Goal: Task Accomplishment & Management: Use online tool/utility

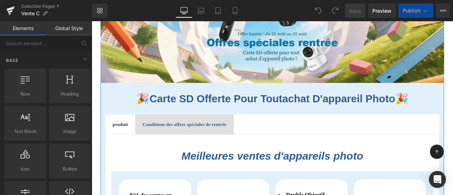
scroll to position [142, 0]
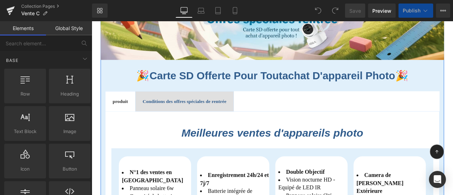
click at [221, 115] on b "Conditions des offres spéciales de rentrée" at bounding box center [202, 116] width 100 height 6
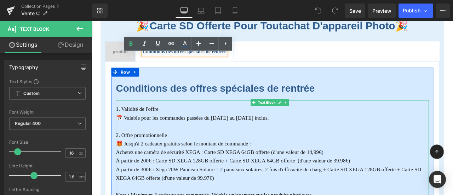
scroll to position [213, 0]
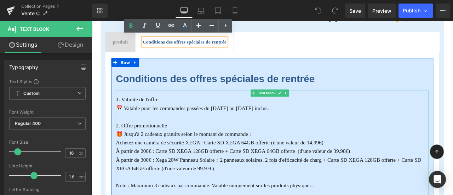
click at [167, 152] on font "🎁 Jusqu'à 2 cadeaux gratuits selon le montant de commande :" at bounding box center [200, 155] width 160 height 7
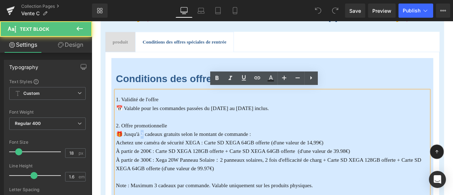
click at [154, 155] on font "🎁 Jusqu'à 2 cadeaux gratuits selon le montant de commande :" at bounding box center [200, 155] width 160 height 7
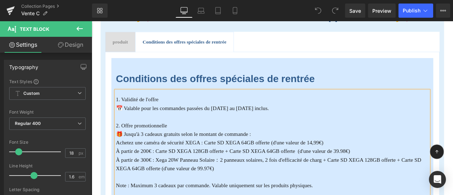
click at [223, 160] on p "Achetez une caméra de sécurité XEGA : Carte SD XEGA 64GB offerte (d'une valeur …" at bounding box center [305, 165] width 371 height 10
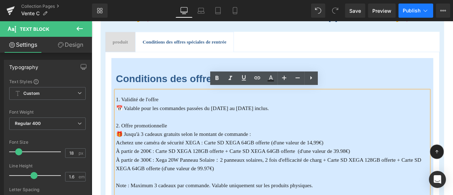
click at [415, 8] on span "Publish" at bounding box center [412, 11] width 18 height 6
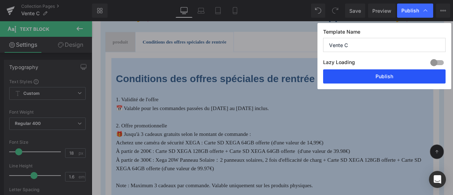
click at [0, 0] on button "Publish" at bounding box center [0, 0] width 0 height 0
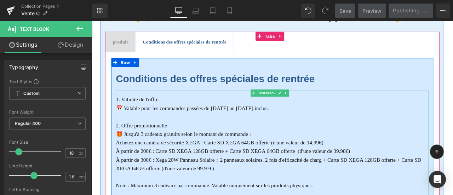
drag, startPoint x: 356, startPoint y: 225, endPoint x: 129, endPoint y: 152, distance: 238.7
click at [204, 162] on font "Achetez une caméra de sécurité XEGA : Carte SD XEGA 64GB offerte (d'une valeur …" at bounding box center [243, 165] width 246 height 7
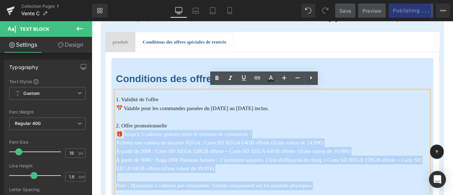
drag, startPoint x: 132, startPoint y: 151, endPoint x: 359, endPoint y: 212, distance: 235.5
copy div "usqu'à 3 cadeaux gratuits selon le montant de commande : Achetez une caméra de …"
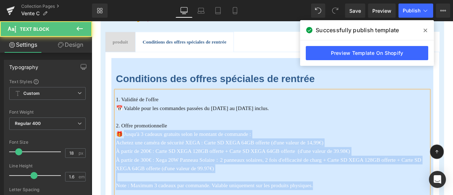
click at [227, 154] on font "🎁 Jusqu'à 3 cadeaux gratuits selon le montant de commande :" at bounding box center [200, 155] width 160 height 7
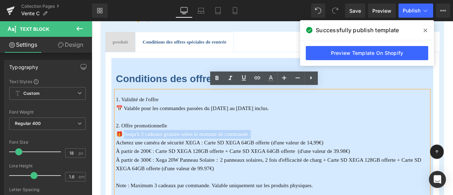
drag, startPoint x: 290, startPoint y: 155, endPoint x: 141, endPoint y: 155, distance: 148.4
click at [130, 154] on p "🎁 Jusqu'à 3 cadeaux gratuits selon le montant de commande :" at bounding box center [305, 155] width 371 height 10
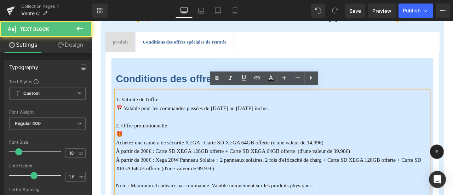
click at [122, 153] on font "🎁" at bounding box center [124, 155] width 8 height 7
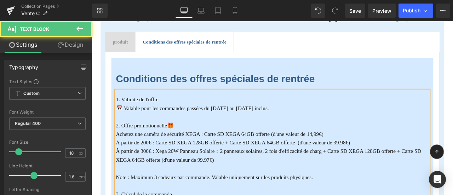
click at [189, 143] on span "🎁" at bounding box center [185, 144] width 8 height 7
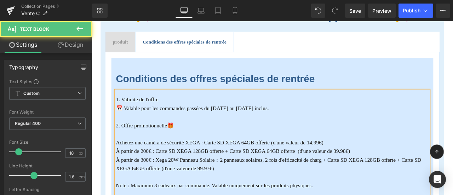
click at [273, 154] on p at bounding box center [305, 155] width 371 height 10
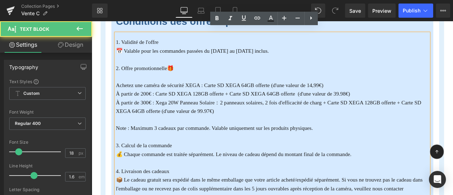
scroll to position [283, 0]
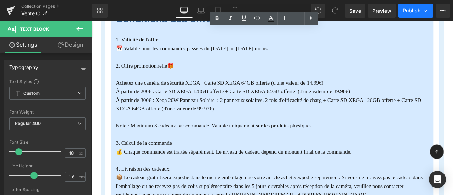
click at [410, 13] on button "Publish" at bounding box center [416, 11] width 35 height 14
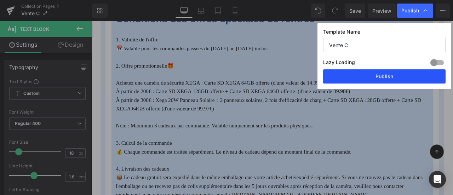
drag, startPoint x: 393, startPoint y: 75, endPoint x: 370, endPoint y: 62, distance: 26.5
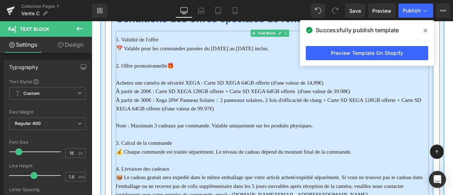
click at [143, 94] on font "Achetez une caméra de sécurité XEGA : Carte SD XEGA 64GB offerte (d'une valeur …" at bounding box center [243, 94] width 246 height 7
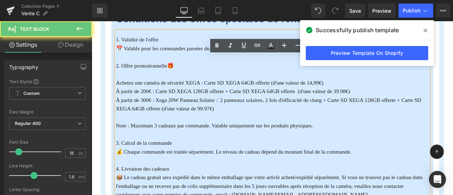
click at [122, 92] on font "Achetez une caméra de sécurité XEGA : Carte SD XEGA 64GB offerte (d'une valeur …" at bounding box center [243, 94] width 246 height 7
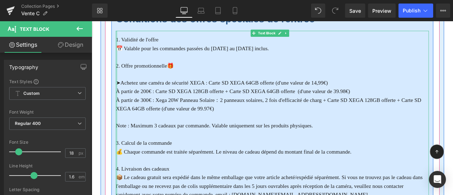
click at [122, 102] on div at bounding box center [121, 138] width 2 height 210
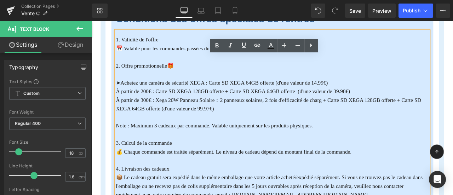
click at [122, 102] on font "À partir de 200€ : Carte SD XEGA 128GB offerte + Carte SD XEGA 64GB offerte (d'…" at bounding box center [259, 104] width 278 height 7
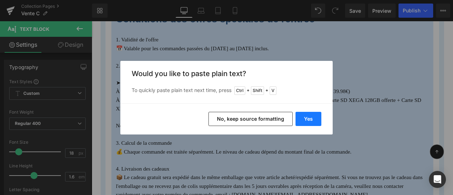
click at [0, 0] on button "Yes" at bounding box center [0, 0] width 0 height 0
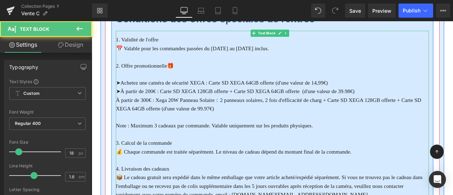
click at [122, 111] on font "À partir de 300€ : Xega 20W Panneau Solaire：2 panneaux solaires, 2 fois d'effic…" at bounding box center [301, 119] width 362 height 17
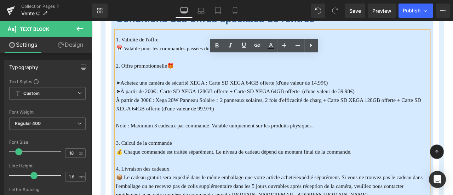
click at [123, 111] on font "À partir de 300€ : Xega 20W Panneau Solaire：2 panneaux solaires, 2 fois d'effic…" at bounding box center [301, 119] width 362 height 17
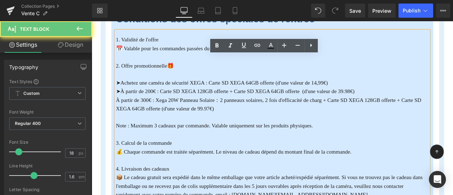
click at [121, 111] on font "À partir de 300€ : Xega 20W Panneau Solaire：2 panneaux solaires, 2 fois d'effic…" at bounding box center [301, 119] width 362 height 17
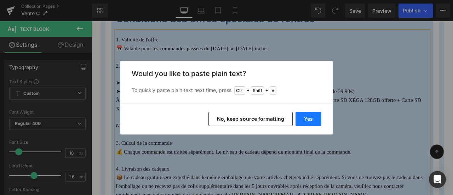
click at [0, 0] on button "Yes" at bounding box center [0, 0] width 0 height 0
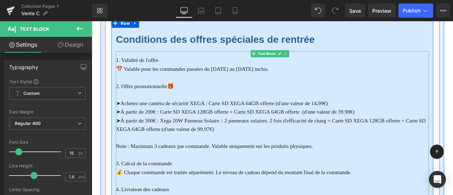
scroll to position [248, 0]
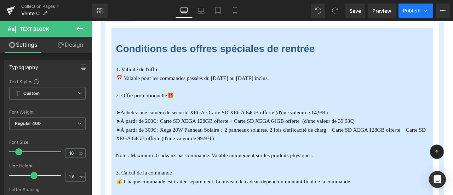
click at [409, 9] on span "Publish" at bounding box center [412, 11] width 18 height 6
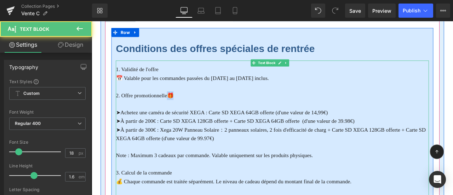
drag, startPoint x: 182, startPoint y: 109, endPoint x: 186, endPoint y: 109, distance: 3.9
click at [186, 109] on span "🎁" at bounding box center [185, 109] width 8 height 7
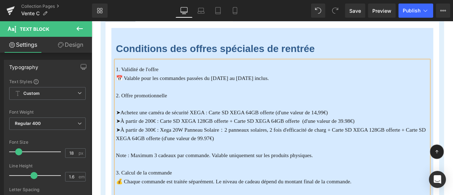
click at [127, 108] on font "2. Offre promotionnelle" at bounding box center [150, 109] width 61 height 7
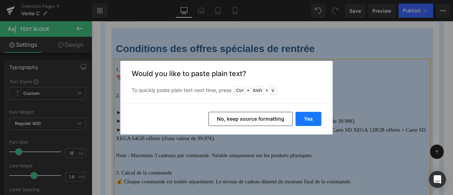
click at [307, 113] on button "Yes" at bounding box center [309, 119] width 26 height 14
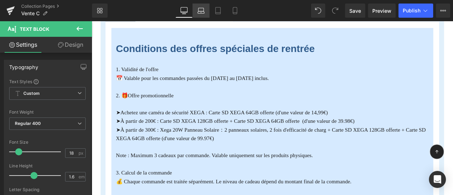
click at [203, 12] on icon at bounding box center [201, 10] width 7 height 7
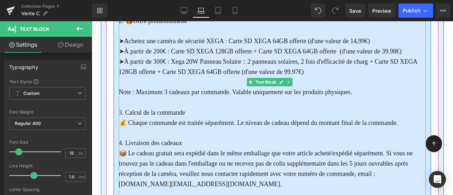
scroll to position [287, 0]
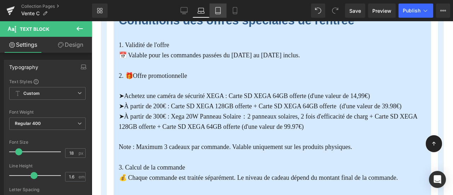
click at [218, 14] on icon at bounding box center [218, 10] width 5 height 7
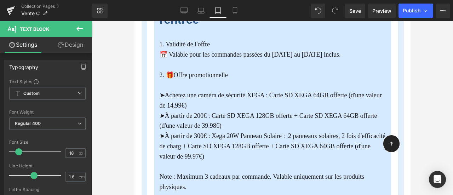
scroll to position [270, 0]
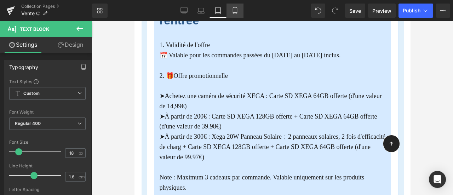
click at [239, 12] on link "Mobile" at bounding box center [235, 11] width 17 height 14
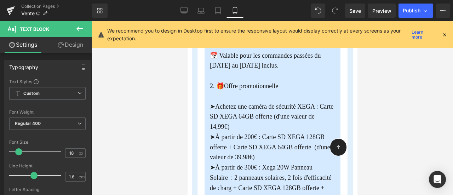
scroll to position [182, 0]
click at [446, 33] on icon at bounding box center [445, 35] width 6 height 6
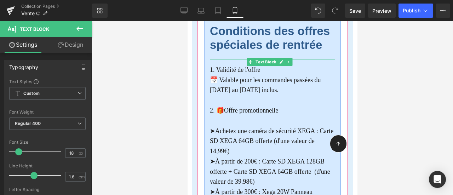
scroll to position [147, 0]
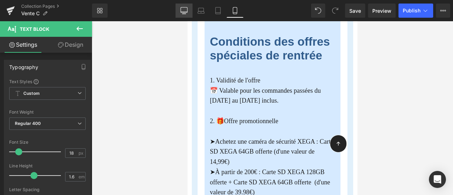
click at [183, 11] on icon at bounding box center [184, 10] width 7 height 7
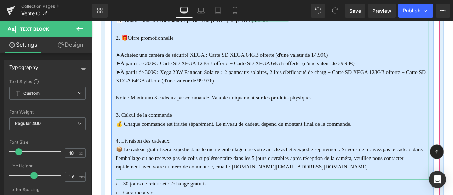
scroll to position [281, 0]
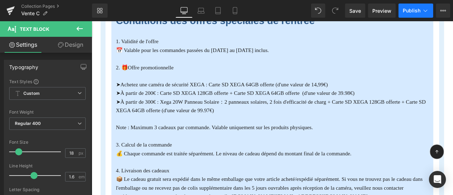
click at [413, 11] on span "Publish" at bounding box center [412, 11] width 18 height 6
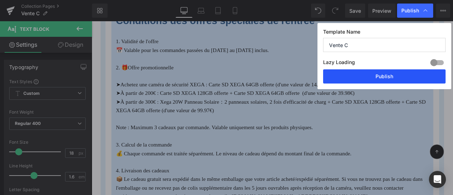
click at [394, 80] on button "Publish" at bounding box center [384, 76] width 123 height 14
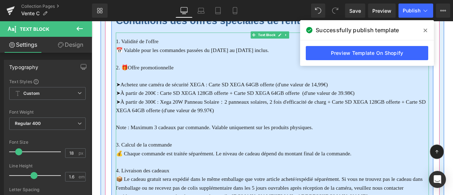
click at [365, 145] on p "Note : Maximum 3 cadeaux par commande. Valable uniquement sur les produits phys…" at bounding box center [305, 147] width 371 height 10
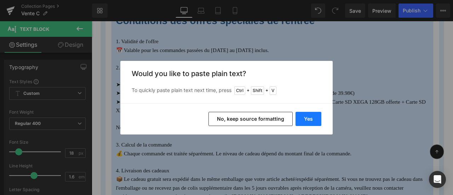
click at [312, 125] on button "Yes" at bounding box center [309, 119] width 26 height 14
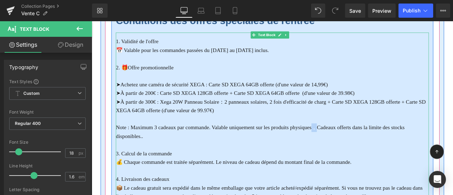
click at [354, 145] on font "Note : Maximum 3 cadeaux par commande. Valable uniquement sur les produits phys…" at bounding box center [291, 152] width 343 height 17
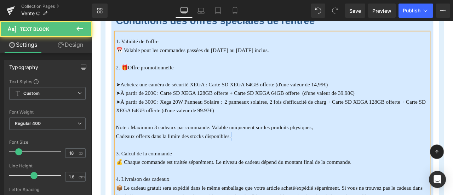
click at [259, 158] on p "Cadeaux offerts dans la limite des stocks disponibles.." at bounding box center [305, 158] width 371 height 10
drag, startPoint x: 352, startPoint y: 144, endPoint x: 362, endPoint y: 145, distance: 9.9
click at [362, 145] on p "Note : Maximum 3 cadeaux par commande. Valable uniquement sur les produits phys…" at bounding box center [305, 147] width 371 height 10
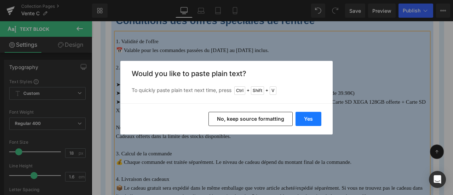
click at [307, 119] on button "Yes" at bounding box center [309, 119] width 26 height 14
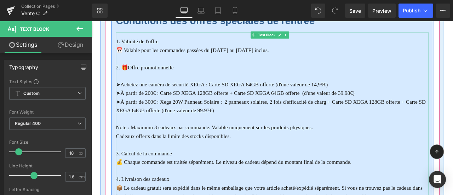
click at [285, 157] on p "Cadeaux offerts dans la limite des stocks disponibles." at bounding box center [305, 158] width 371 height 10
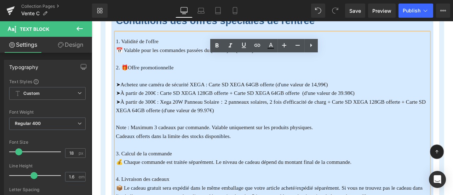
click at [139, 144] on font "Note : Maximum 3 cadeaux par commande. Valable uniquement sur les produits phys…" at bounding box center [237, 147] width 234 height 7
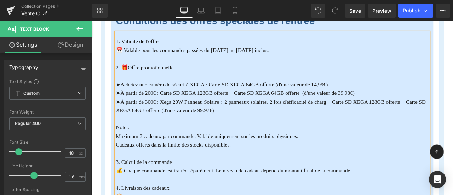
click at [148, 155] on font "Maximum 3 cadeaux par commande. Valable uniquement sur les produits physiques." at bounding box center [228, 157] width 216 height 7
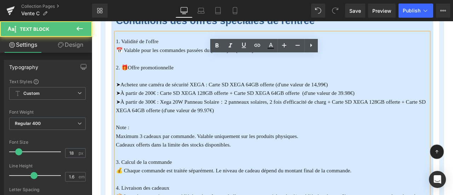
click at [267, 174] on p at bounding box center [305, 178] width 371 height 10
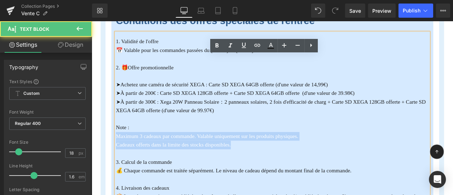
drag, startPoint x: 260, startPoint y: 166, endPoint x: 113, endPoint y: 154, distance: 147.8
click at [113, 154] on div "Conditions des offres spéciales de rentrée Heading 1. Validité de l'offre 📅 Val…" at bounding box center [306, 153] width 397 height 328
copy div "Maximum 3 cadeaux par commande. Valable uniquement sur les produits physiques. …"
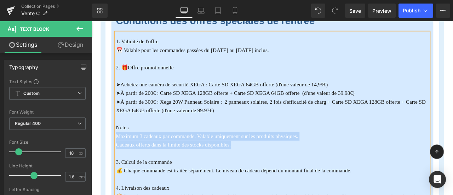
click at [221, 163] on p "Cadeaux offerts dans la limite des stocks disponibles." at bounding box center [305, 168] width 371 height 10
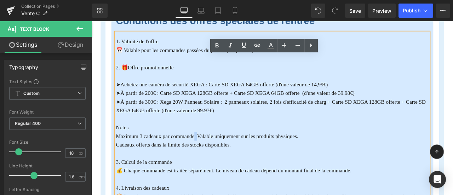
drag, startPoint x: 212, startPoint y: 157, endPoint x: 218, endPoint y: 157, distance: 5.3
click at [218, 157] on font "Maximum 3 cadeaux par commande. Valable uniquement sur les produits physiques." at bounding box center [228, 157] width 216 height 7
click at [262, 157] on font "Maximum 3 cadeaux par commande. Valable uniquement sur les produits physiques." at bounding box center [228, 157] width 216 height 7
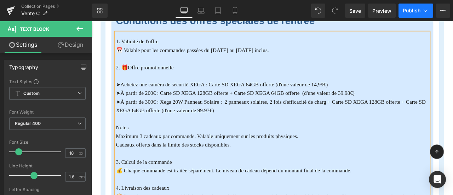
click at [412, 10] on span "Publish" at bounding box center [412, 11] width 18 height 6
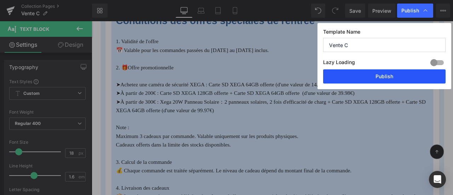
click at [395, 79] on button "Publish" at bounding box center [384, 76] width 123 height 14
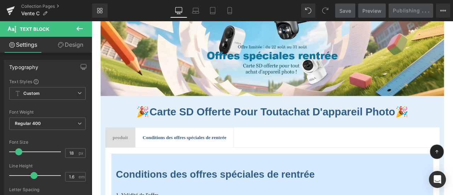
scroll to position [142, 0]
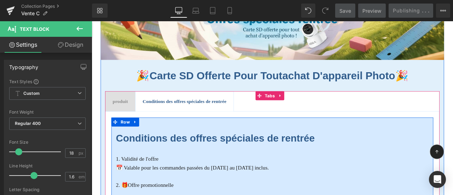
click at [226, 162] on b "Conditions des offres spéciales de rentrée" at bounding box center [238, 160] width 236 height 13
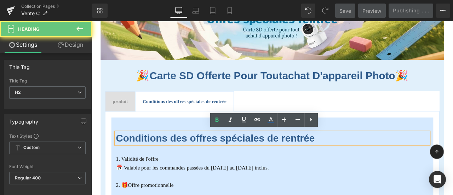
click at [226, 162] on b "Conditions des offres spéciales de rentrée" at bounding box center [238, 160] width 236 height 13
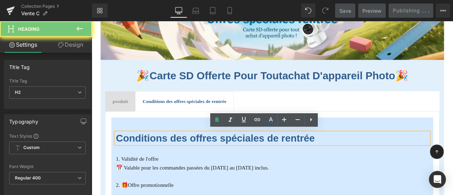
copy b "Conditions des offres spéciales de rentrée"
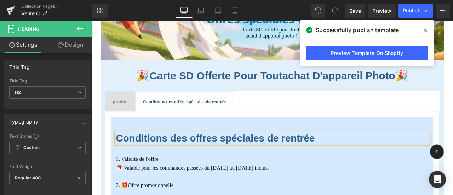
click at [424, 29] on icon at bounding box center [426, 31] width 4 height 4
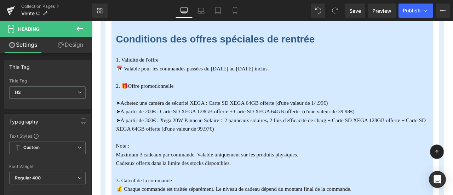
scroll to position [319, 0]
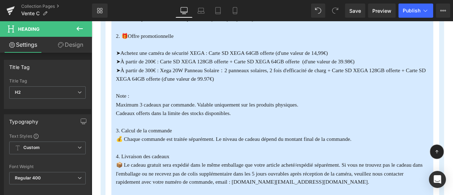
click at [228, 89] on font "➤À partir de 300€ : Xega 20W Panneau Solaire：2 panneaux solaires, 2 fois d'effi…" at bounding box center [303, 84] width 367 height 17
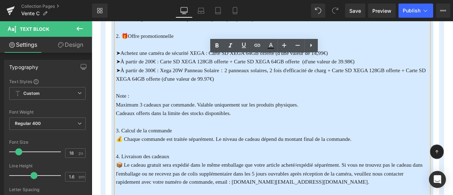
click at [186, 89] on font "➤À partir de 300€ : Xega 20W Panneau Solaire：2 panneaux solaires, 2 fois d'effi…" at bounding box center [303, 84] width 367 height 17
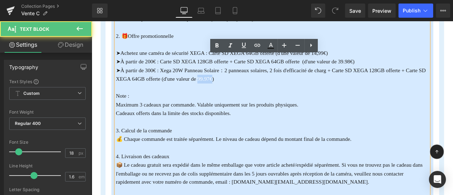
drag, startPoint x: 227, startPoint y: 88, endPoint x: 244, endPoint y: 89, distance: 17.7
click at [244, 89] on font "➤À partir de 300€ : Xega 20W Panneau Solaire：2 panneaux solaires, 2 fois d'effi…" at bounding box center [303, 84] width 367 height 17
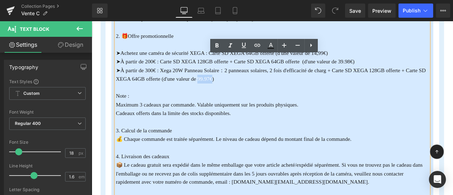
copy font "99.97€"
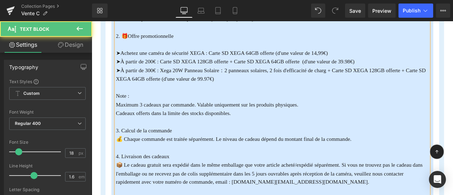
click at [398, 105] on p "Note :" at bounding box center [305, 110] width 371 height 10
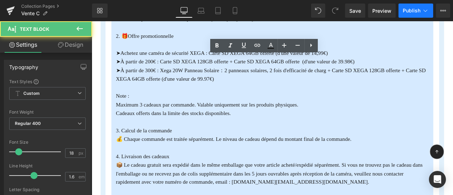
click at [412, 5] on button "Publish" at bounding box center [416, 11] width 35 height 14
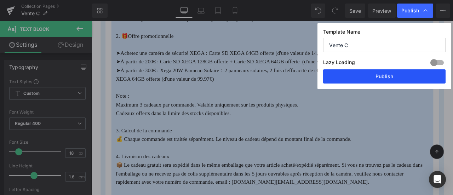
click at [0, 0] on button "Publish" at bounding box center [0, 0] width 0 height 0
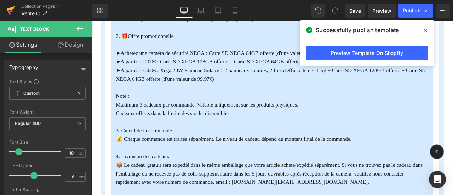
click at [12, 10] on icon at bounding box center [10, 11] width 9 height 18
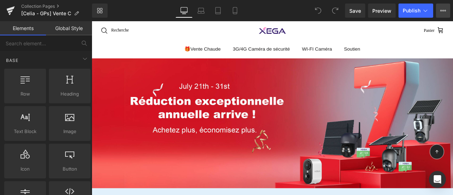
click at [442, 11] on icon at bounding box center [444, 11] width 6 height 6
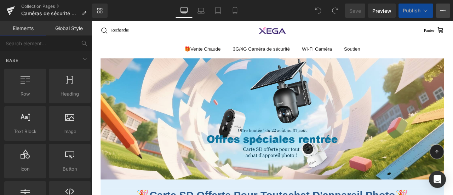
click at [444, 13] on icon at bounding box center [444, 11] width 6 height 6
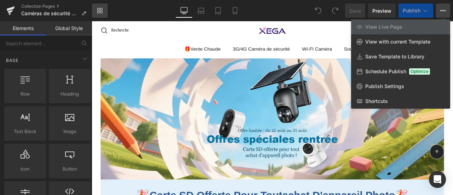
click at [100, 8] on icon at bounding box center [100, 11] width 6 height 6
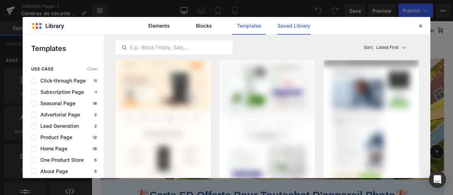
click at [305, 25] on link "Saved Library" at bounding box center [294, 26] width 34 height 18
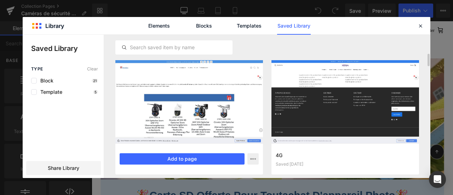
scroll to position [18, 0]
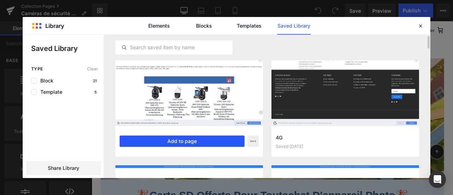
click at [204, 141] on button "Add to page" at bounding box center [182, 141] width 125 height 11
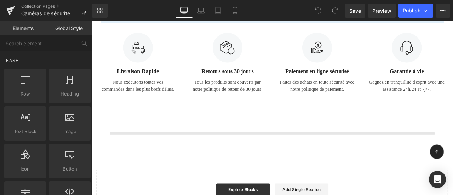
scroll to position [1248, 0]
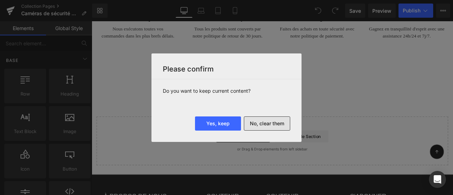
click at [274, 123] on button "No, clear them" at bounding box center [267, 124] width 46 height 14
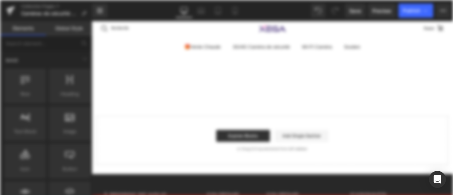
scroll to position [0, 0]
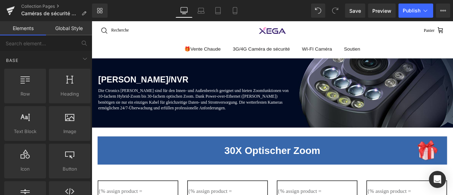
click at [393, 105] on span "PoE-Kameras/NVR Heading Die Ctronics PoE-Kameras sind für den Innen- und Außenb…" at bounding box center [306, 106] width 429 height 43
click at [310, 70] on span "Hero Banner" at bounding box center [306, 70] width 28 height 9
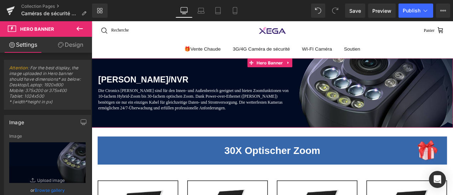
scroll to position [71, 0]
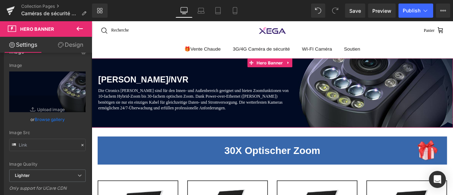
type input "C:\fakepath\最新版.jpg"
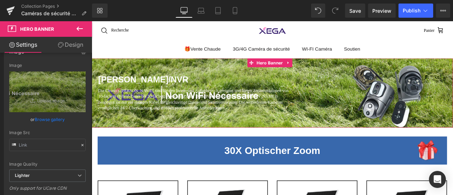
click at [397, 107] on span "PoE-Kameras/NVR Heading Die Ctronics PoE-Kameras sind für den Innen- und Außenb…" at bounding box center [306, 106] width 429 height 43
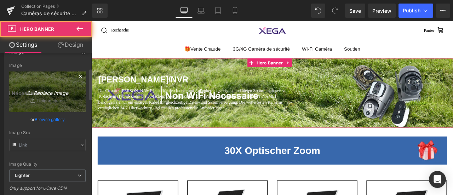
click at [45, 93] on icon "Replace Image" at bounding box center [47, 91] width 57 height 9
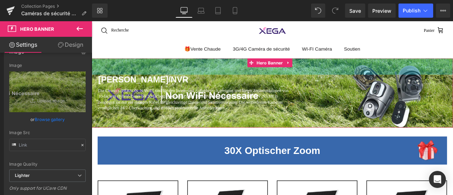
click at [92, 21] on div at bounding box center [92, 21] width 0 height 0
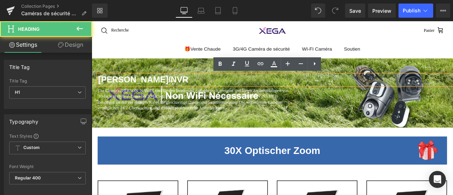
click at [389, 72] on div at bounding box center [306, 106] width 429 height 82
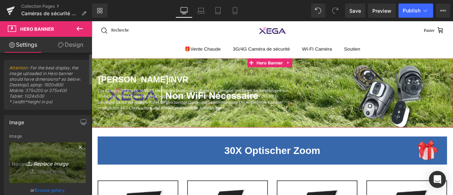
click at [46, 160] on icon "Replace Image" at bounding box center [47, 162] width 57 height 9
type input "C:\fakepath\760b8578989f85598030f5941750541f_5ada3a1e-9fc5-4ebd-ad79-e1b7735421…"
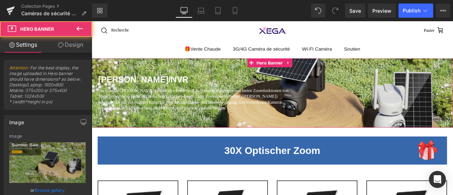
click at [379, 106] on span "PoE-Kameras/NVR Heading Die Ctronics PoE-Kameras sind für den Innen- und Außenb…" at bounding box center [306, 106] width 429 height 43
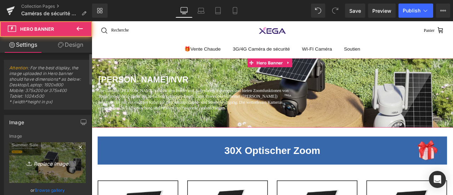
click at [47, 162] on icon "Replace Image" at bounding box center [47, 162] width 57 height 9
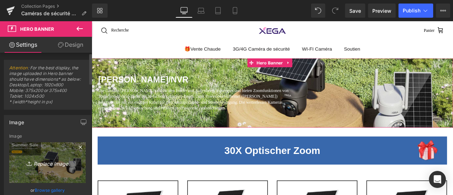
type input "C:\fakepath\760b8578989f85598030f5941750541f_5ada3a1e-9fc5-4ebd-ad79-e1b7735421…"
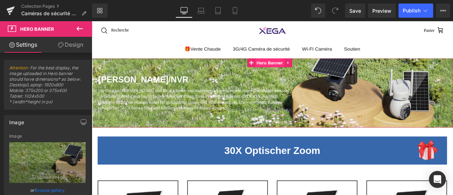
click at [288, 68] on span "Hero Banner" at bounding box center [303, 71] width 35 height 11
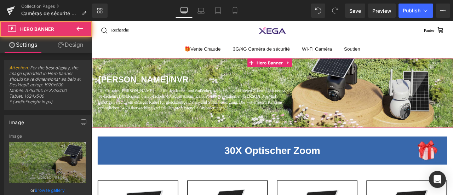
click at [64, 48] on link "Design" at bounding box center [70, 45] width 46 height 16
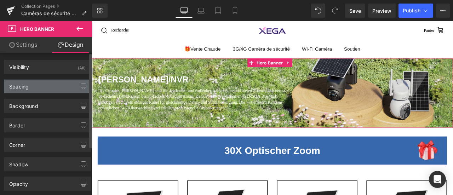
click at [27, 85] on div "Spacing" at bounding box center [18, 85] width 19 height 10
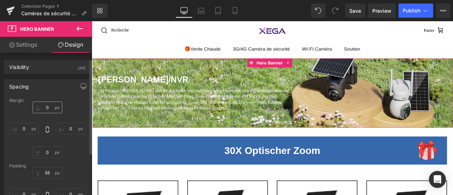
scroll to position [35, 0]
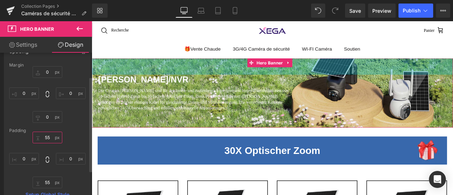
click at [50, 136] on input "text" at bounding box center [48, 138] width 30 height 12
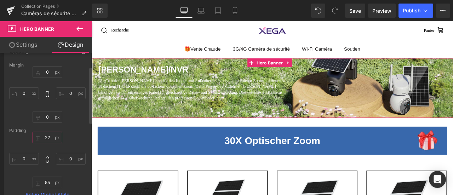
drag, startPoint x: 43, startPoint y: 136, endPoint x: 50, endPoint y: 136, distance: 6.7
click at [50, 136] on input "22" at bounding box center [48, 138] width 30 height 12
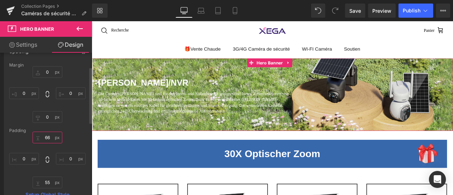
click at [50, 136] on input "66" at bounding box center [48, 138] width 30 height 12
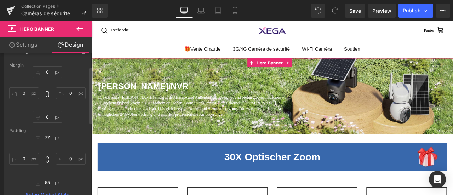
drag, startPoint x: 44, startPoint y: 137, endPoint x: 51, endPoint y: 138, distance: 7.5
click at [51, 138] on input "77" at bounding box center [48, 138] width 30 height 12
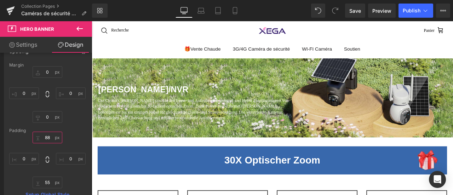
type input "88"
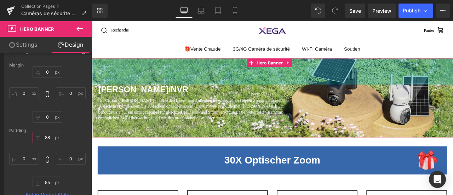
click at [307, 83] on span "88px" at bounding box center [306, 81] width 9 height 7
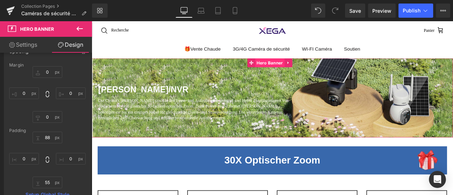
click at [306, 68] on span "Hero Banner" at bounding box center [303, 70] width 35 height 11
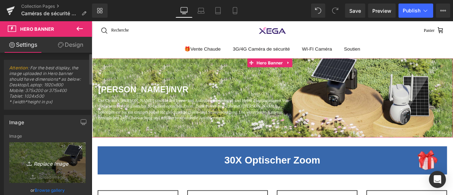
click at [35, 165] on icon "Replace Image" at bounding box center [47, 162] width 57 height 9
type input "C:\fakepath\760b8578989f85598030f5941750541f_5ada3a1e-9fc5-4ebd-ad79-e1b7735421…"
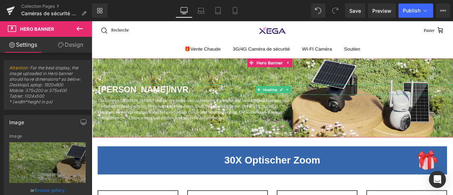
click at [134, 101] on span "PoE-Kameras/NVR" at bounding box center [153, 102] width 107 height 11
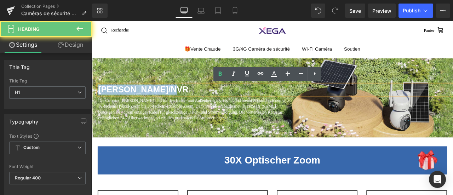
click at [134, 101] on span "PoE-Kameras/NVR" at bounding box center [153, 102] width 107 height 11
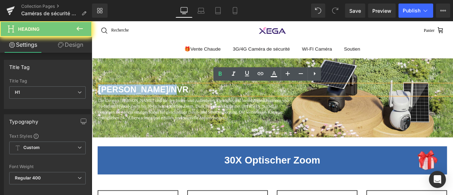
paste div
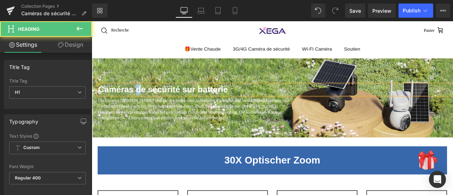
click at [146, 105] on b "Caméras de sécurité sur batterie" at bounding box center [177, 102] width 154 height 11
click at [160, 101] on b "Caméras De sécurité sur batterie" at bounding box center [177, 102] width 155 height 11
click at [219, 105] on b "Caméras De Sécurité sur batterie" at bounding box center [178, 102] width 156 height 11
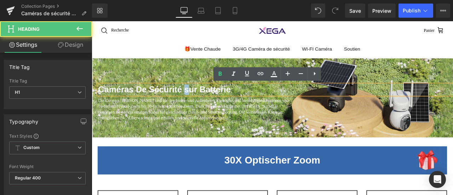
click at [201, 103] on b "Caméras De Sécurité sur Batterie" at bounding box center [178, 102] width 157 height 11
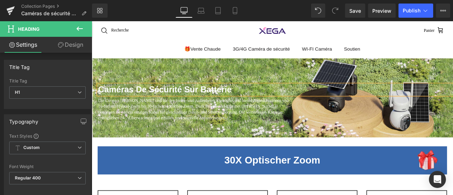
click at [258, 149] on div at bounding box center [306, 112] width 429 height 94
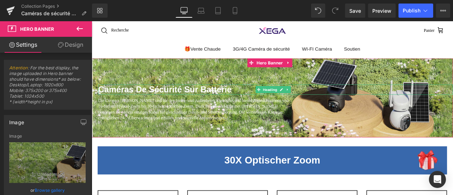
click at [149, 103] on b "Caméras De Sécurité Sur Batterie" at bounding box center [179, 102] width 158 height 11
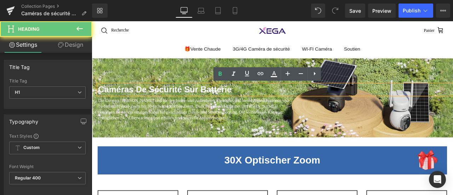
click at [149, 103] on b "Caméras De Sécurité Sur Batterie" at bounding box center [179, 102] width 158 height 11
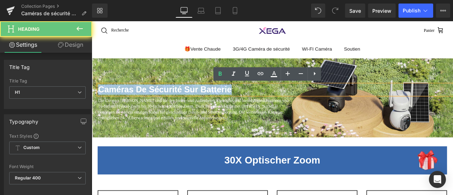
click at [149, 103] on b "Caméras De Sécurité Sur Batterie" at bounding box center [179, 102] width 158 height 11
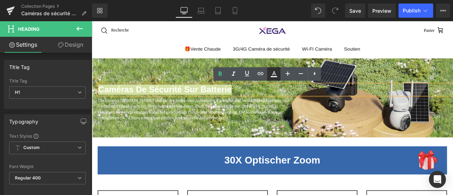
click at [276, 73] on icon at bounding box center [274, 74] width 9 height 9
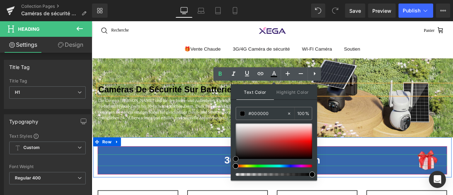
drag, startPoint x: 327, startPoint y: 145, endPoint x: 250, endPoint y: 186, distance: 87.0
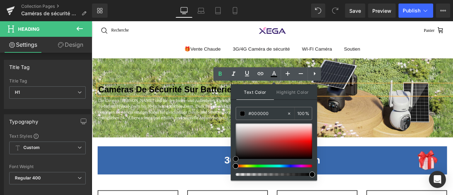
click at [92, 21] on div at bounding box center [92, 21] width 0 height 0
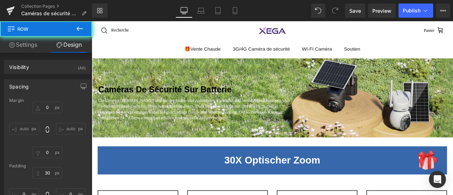
click at [206, 125] on div "Die Ctronics PoE-Kameras sind für den Innen- und Außenbereich geeignet und biet…" at bounding box center [213, 126] width 226 height 28
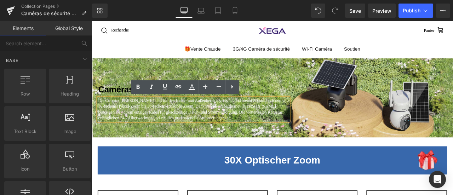
click at [170, 52] on ul "🎁Vente Chaude 3G/4G Caméra de sécurité WI-FI Caméra Soutien Basculer le menu Co…" at bounding box center [306, 54] width 429 height 21
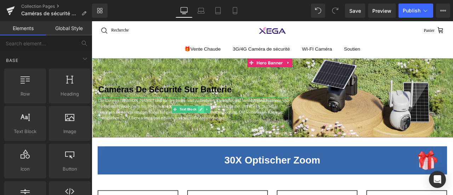
click at [221, 126] on icon at bounding box center [222, 126] width 4 height 4
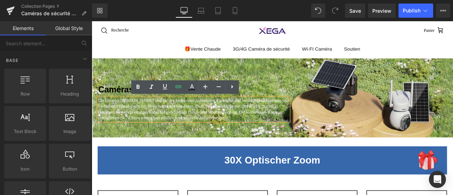
click at [218, 135] on span "Die Ctronics PoE-Kameras sind für den Innen- und Außenbereich geeignet und biet…" at bounding box center [213, 126] width 226 height 26
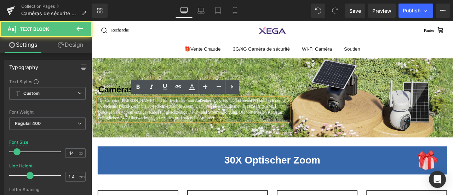
click at [218, 135] on span "Die Ctronics PoE-Kameras sind für den Innen- und Außenbereich geeignet und biet…" at bounding box center [213, 126] width 226 height 26
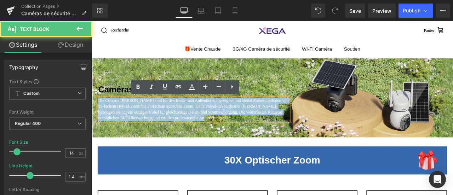
click at [218, 135] on span "Die Ctronics PoE-Kameras sind für den Innen- und Außenbereich geeignet und biet…" at bounding box center [213, 126] width 226 height 26
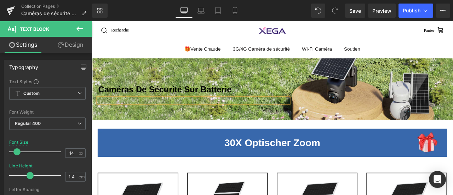
click at [143, 53] on ul "🎁Vente Chaude 3G/4G Caméra de sécurité WI-FI Caméra Soutien Basculer le menu Co…" at bounding box center [306, 54] width 429 height 21
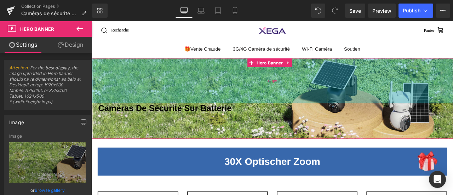
drag, startPoint x: 188, startPoint y: 83, endPoint x: 193, endPoint y: 105, distance: 23.0
click at [193, 105] on div "151px" at bounding box center [306, 91] width 429 height 53
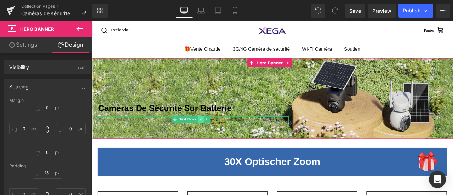
click at [220, 139] on icon at bounding box center [222, 138] width 4 height 4
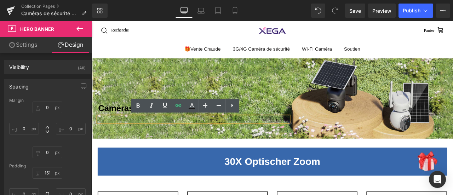
click at [220, 139] on p at bounding box center [213, 137] width 226 height 7
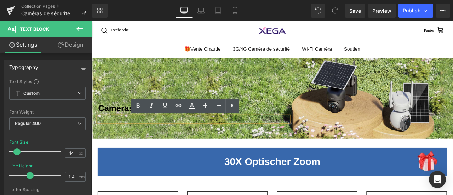
click at [151, 136] on p at bounding box center [213, 137] width 226 height 7
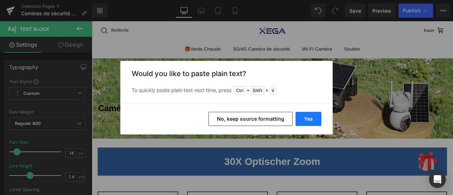
click at [0, 0] on button "Yes" at bounding box center [0, 0] width 0 height 0
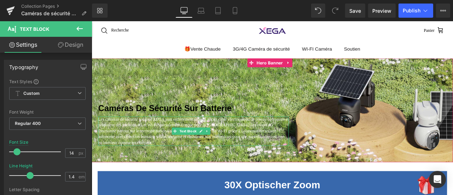
click at [216, 141] on p "Les caméras de sécurité solaires XEGA sont entièrement sans fil aucun câble éle…" at bounding box center [213, 151] width 226 height 35
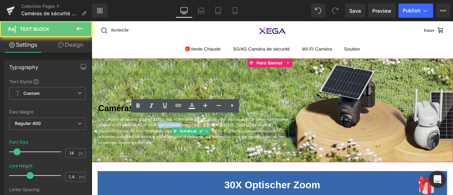
click at [216, 141] on p "Les caméras de sécurité solaires XEGA sont entièrement sans fil aucun câble éle…" at bounding box center [213, 151] width 226 height 35
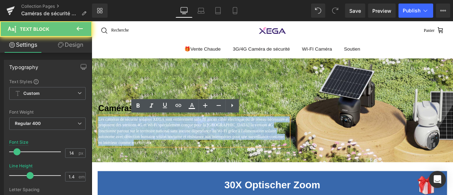
click at [216, 141] on p "Les caméras de sécurité solaires XEGA sont entièrement sans fil aucun câble éle…" at bounding box center [213, 151] width 226 height 35
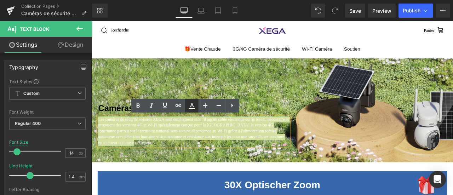
click at [191, 110] on icon at bounding box center [192, 106] width 9 height 9
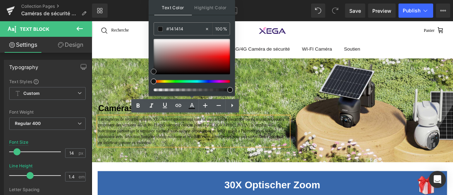
drag, startPoint x: 153, startPoint y: 39, endPoint x: 149, endPoint y: 72, distance: 32.9
click at [149, 72] on div "Text Color Highlight Color #333333 #ffffff 100 % transparent 0 %" at bounding box center [192, 48] width 86 height 96
click at [450, 44] on ul "🎁Vente Chaude 3G/4G Caméra de sécurité WI-FI Caméra Soutien Basculer le menu Co…" at bounding box center [306, 54] width 429 height 21
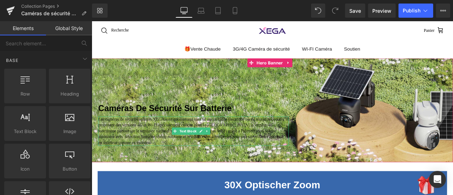
click at [142, 143] on span "Les caméras de sécurité solaires XEGA sont entièrement sans fil aucun câble éle…" at bounding box center [213, 151] width 226 height 33
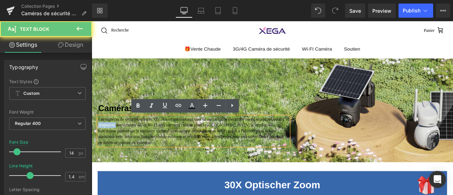
click at [142, 143] on span "Les caméras de sécurité solaires XEGA sont entièrement sans fil aucun câble éle…" at bounding box center [213, 151] width 226 height 33
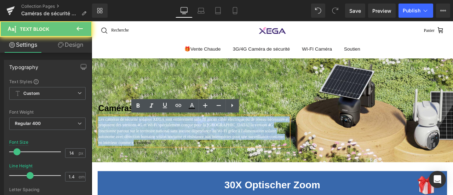
click at [142, 143] on span "Les caméras de sécurité solaires XEGA sont entièrement sans fil aucun câble éle…" at bounding box center [213, 151] width 226 height 33
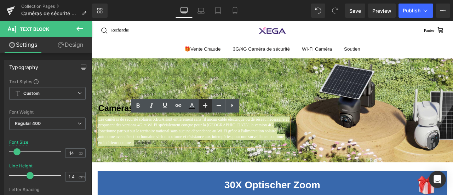
click at [201, 105] on icon at bounding box center [205, 105] width 9 height 9
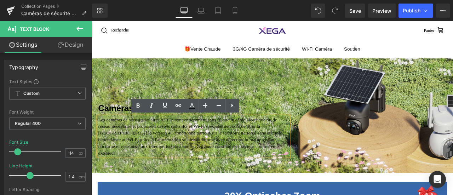
click at [450, 51] on ul "🎁Vente Chaude 3G/4G Caméra de sécurité WI-FI Caméra Soutien Basculer le menu Co…" at bounding box center [306, 54] width 429 height 21
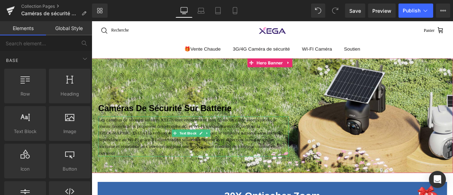
click at [171, 140] on span "Les caméras de sécurité solaires XEGA sont entièrement sans fil aucun câble éle…" at bounding box center [208, 158] width 216 height 46
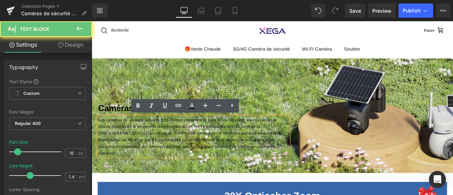
click at [171, 140] on span "Les caméras de sécurité solaires XEGA sont entièrement sans fil aucun câble éle…" at bounding box center [208, 158] width 216 height 46
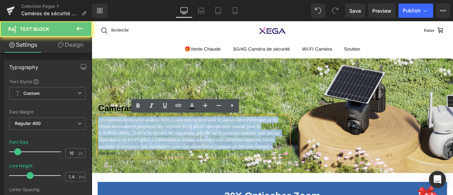
click at [171, 140] on span "Les caméras de sécurité solaires XEGA sont entièrement sans fil aucun câble éle…" at bounding box center [208, 158] width 216 height 46
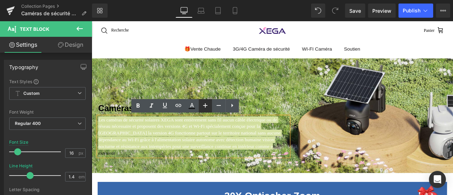
click at [204, 107] on icon at bounding box center [205, 105] width 9 height 9
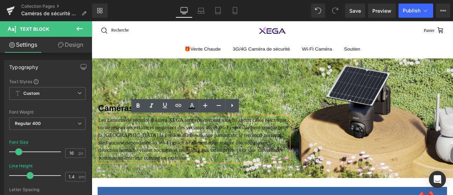
click at [443, 52] on ul "🎁Vente Chaude 3G/4G Caméra de sécurité WI-FI Caméra Soutien Basculer le menu Co…" at bounding box center [306, 54] width 429 height 21
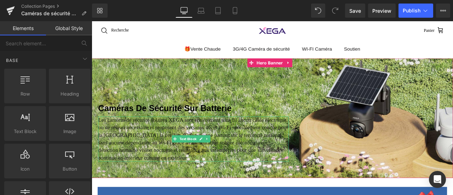
click at [174, 152] on p "Les caméras de sécurité solaires XEGA sont entièrement sans fil aucun câble éle…" at bounding box center [213, 160] width 226 height 53
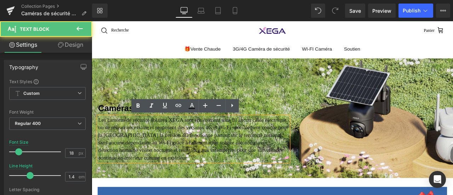
click at [174, 152] on p "Les caméras de sécurité solaires XEGA sont entièrement sans fil aucun câble éle…" at bounding box center [213, 160] width 226 height 53
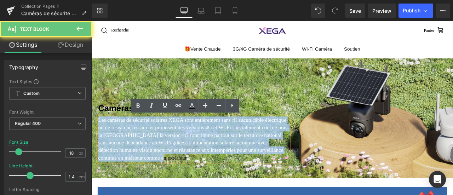
click at [174, 152] on p "Les caméras de sécurité solaires XEGA sont entièrement sans fil aucun câble éle…" at bounding box center [213, 160] width 226 height 53
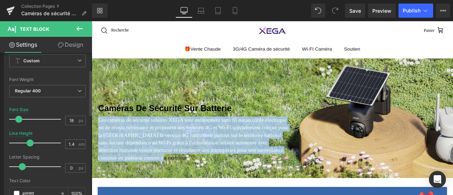
scroll to position [71, 0]
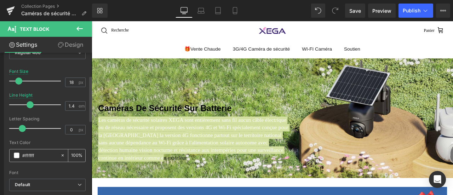
click at [17, 153] on span at bounding box center [17, 156] width 6 height 6
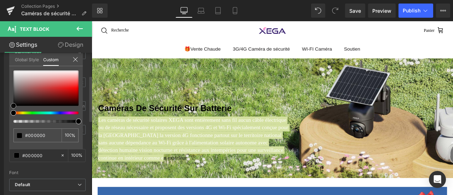
drag, startPoint x: 14, startPoint y: 70, endPoint x: 1, endPoint y: 108, distance: 40.3
click at [1, 108] on div "Typography Text Styles Custom Custom Setup Global Style Custom Setup Global Sty…" at bounding box center [47, 105] width 95 height 243
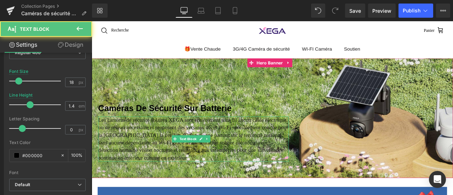
click at [167, 157] on span "Les caméras de sécurité solaires XEGA sont entièrement sans fil aucun câble éle…" at bounding box center [212, 161] width 225 height 52
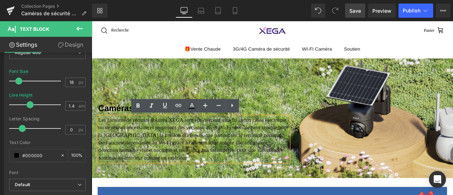
click at [358, 13] on span "Save" at bounding box center [356, 10] width 12 height 7
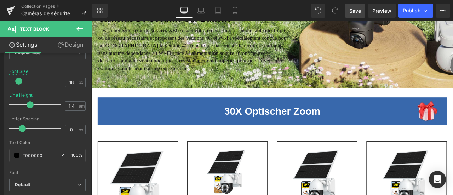
scroll to position [0, 0]
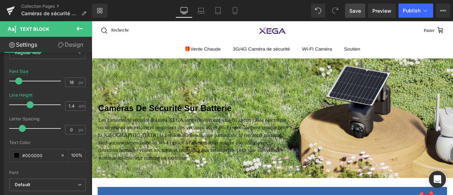
drag, startPoint x: 356, startPoint y: 11, endPoint x: 346, endPoint y: 54, distance: 43.8
click at [356, 11] on span "Save" at bounding box center [356, 10] width 12 height 7
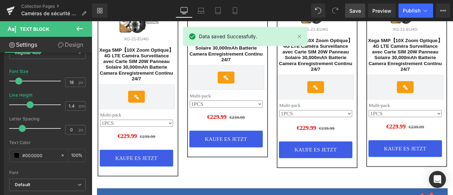
scroll to position [142, 0]
